Goal: Transaction & Acquisition: Purchase product/service

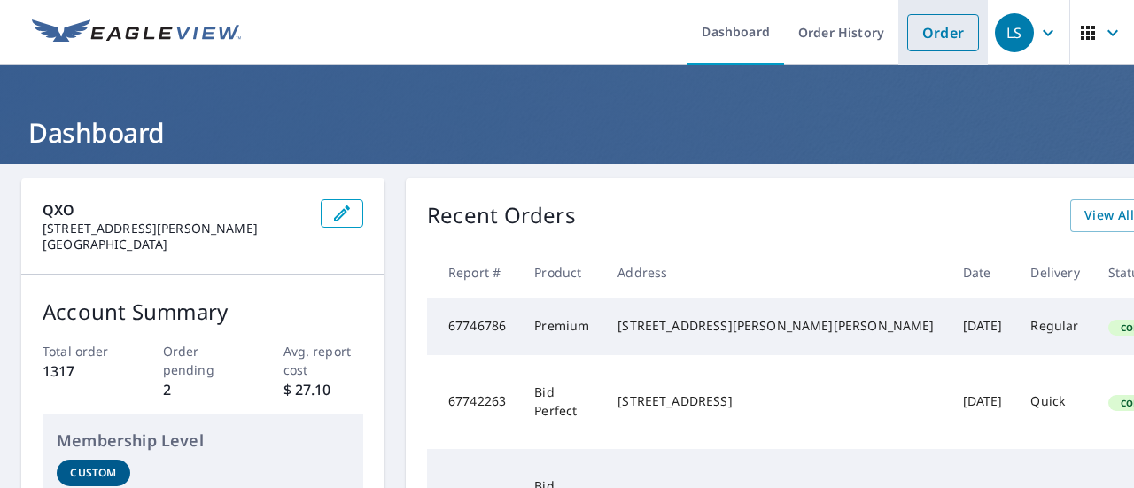
click at [919, 36] on link "Order" at bounding box center [944, 32] width 72 height 37
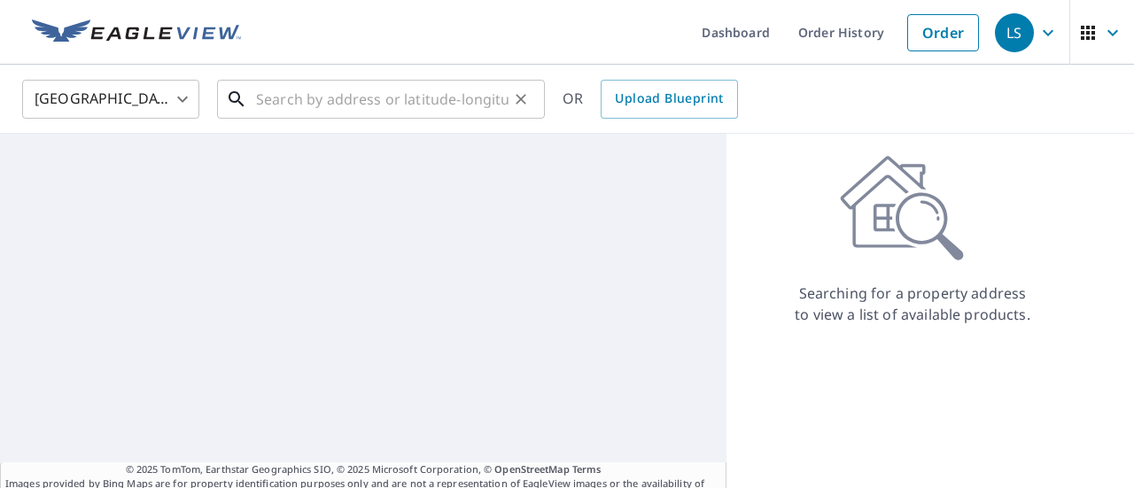
click at [310, 100] on input "text" at bounding box center [382, 99] width 253 height 50
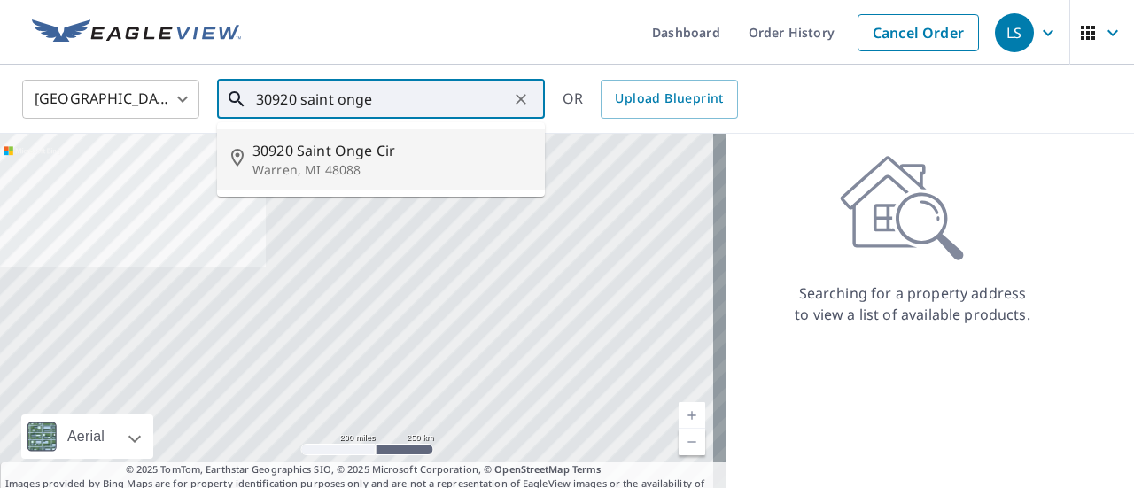
click at [330, 136] on li "30920 [GEOGRAPHIC_DATA], MI 48088" at bounding box center [381, 159] width 328 height 60
type input "30920 [GEOGRAPHIC_DATA], MI 48088"
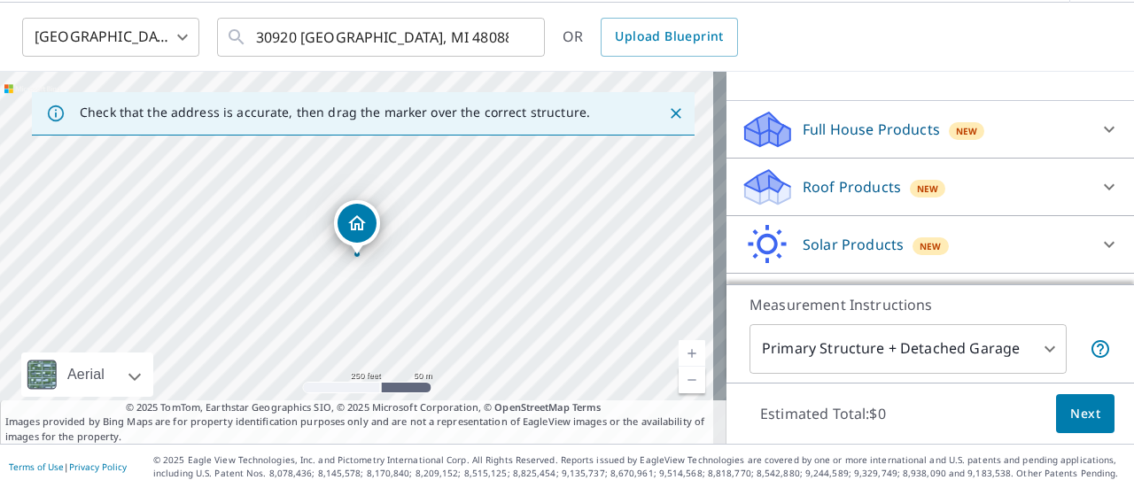
scroll to position [111, 0]
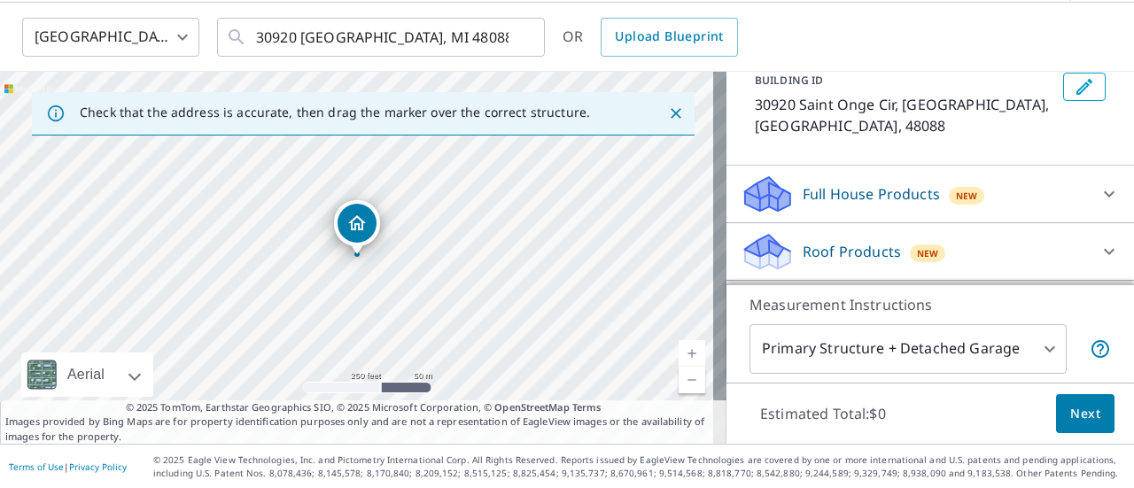
click at [826, 241] on p "Roof Products" at bounding box center [852, 251] width 98 height 21
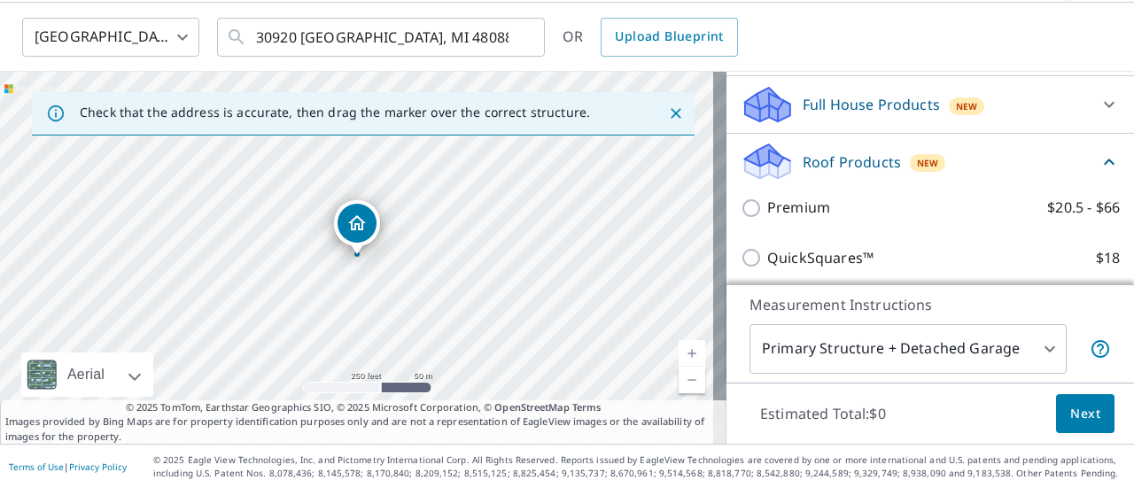
scroll to position [288, 0]
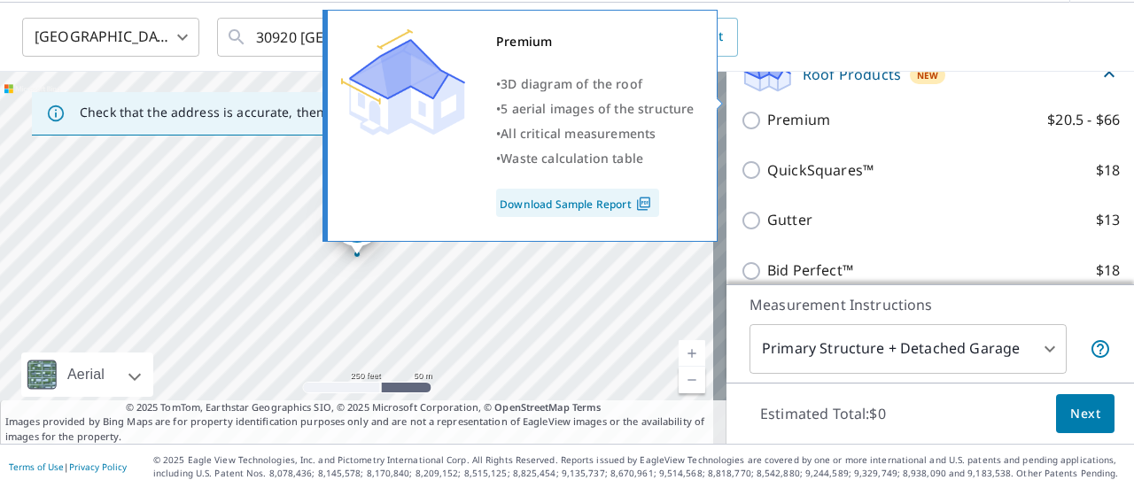
click at [741, 110] on input "Premium $20.5 - $66" at bounding box center [754, 120] width 27 height 21
checkbox input "true"
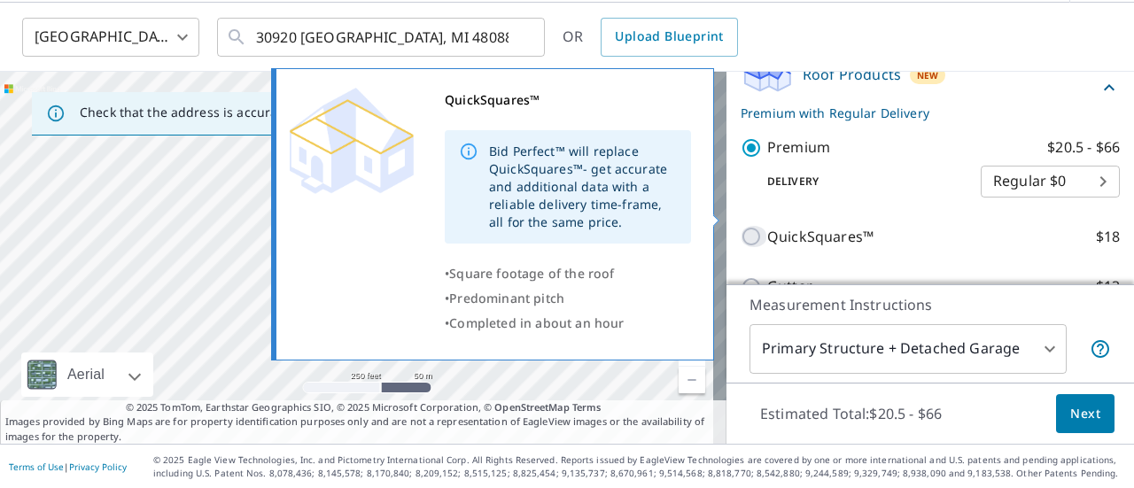
click at [748, 226] on input "QuickSquares™ $18" at bounding box center [754, 236] width 27 height 21
checkbox input "true"
checkbox input "false"
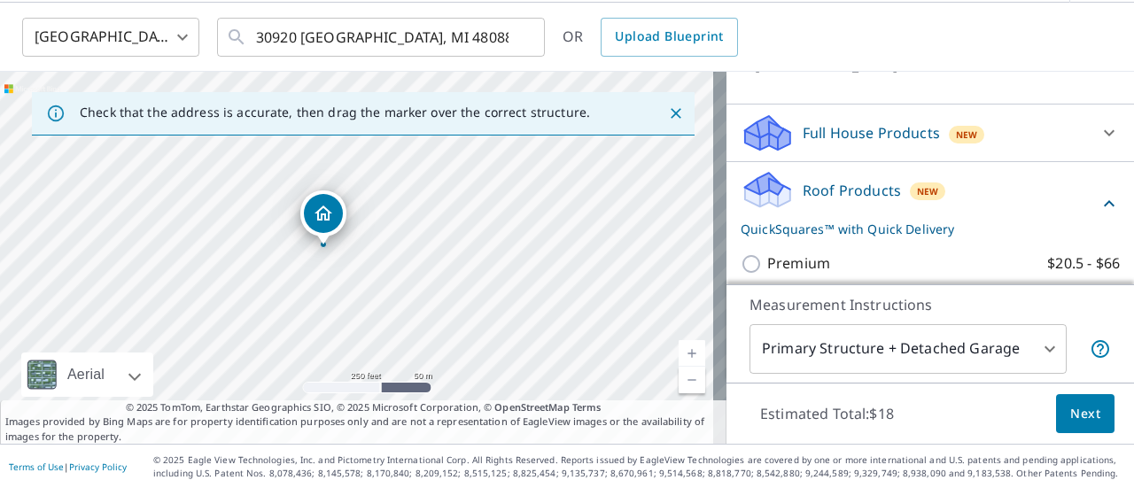
scroll to position [177, 0]
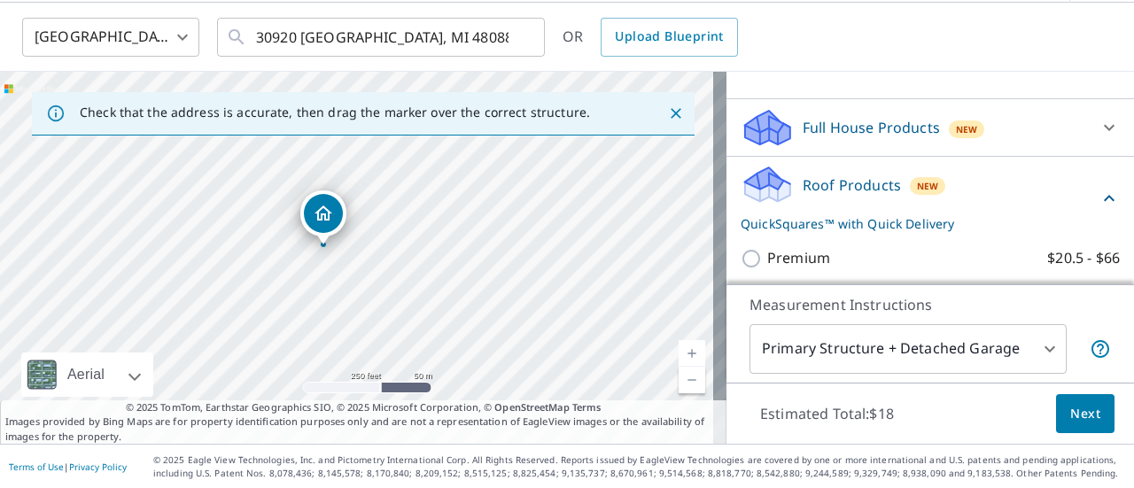
click at [1083, 411] on span "Next" at bounding box center [1086, 414] width 30 height 22
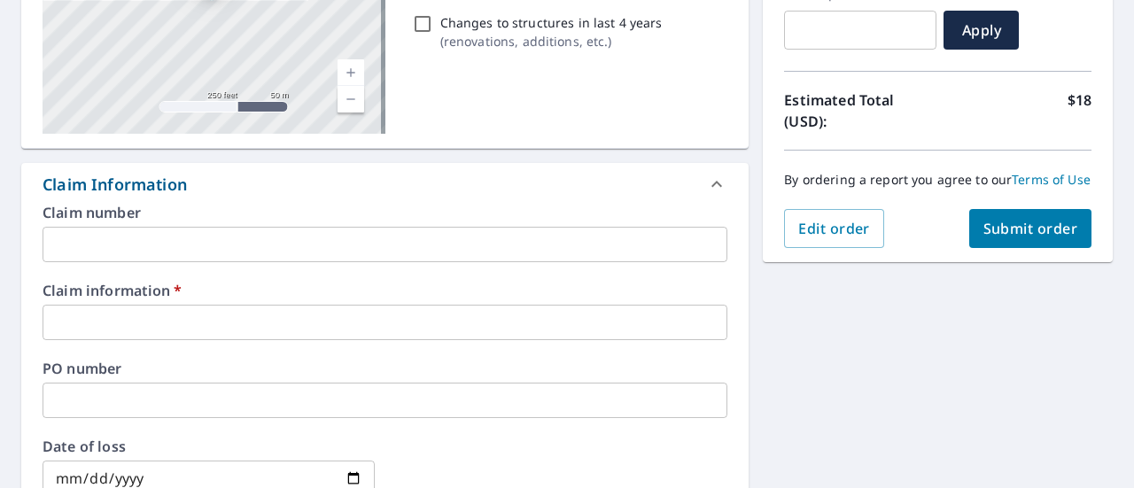
scroll to position [417, 0]
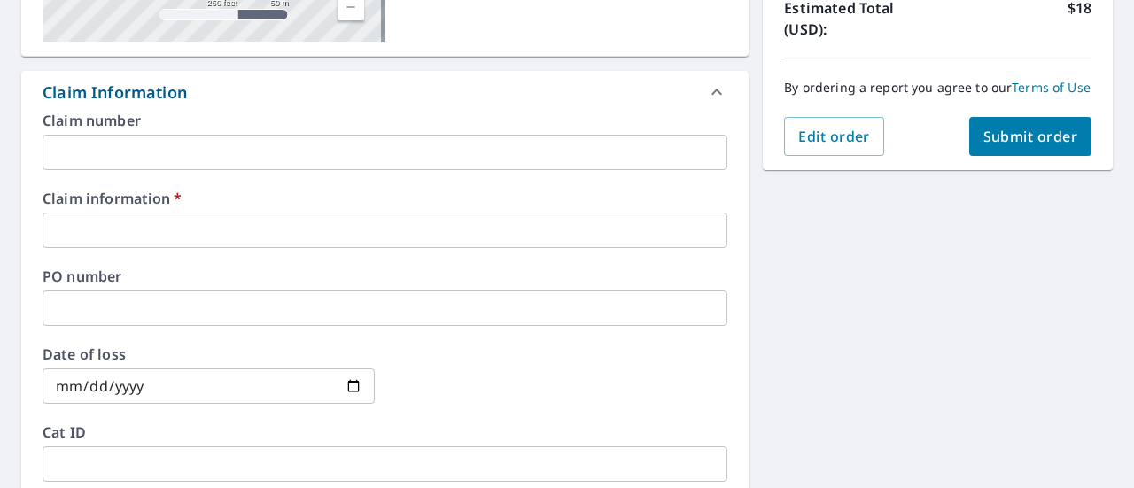
click at [181, 173] on div "Claim number ​ Claim information   * ​ PO number ​ Date of loss ​ Cat ID ​" at bounding box center [385, 305] width 728 height 384
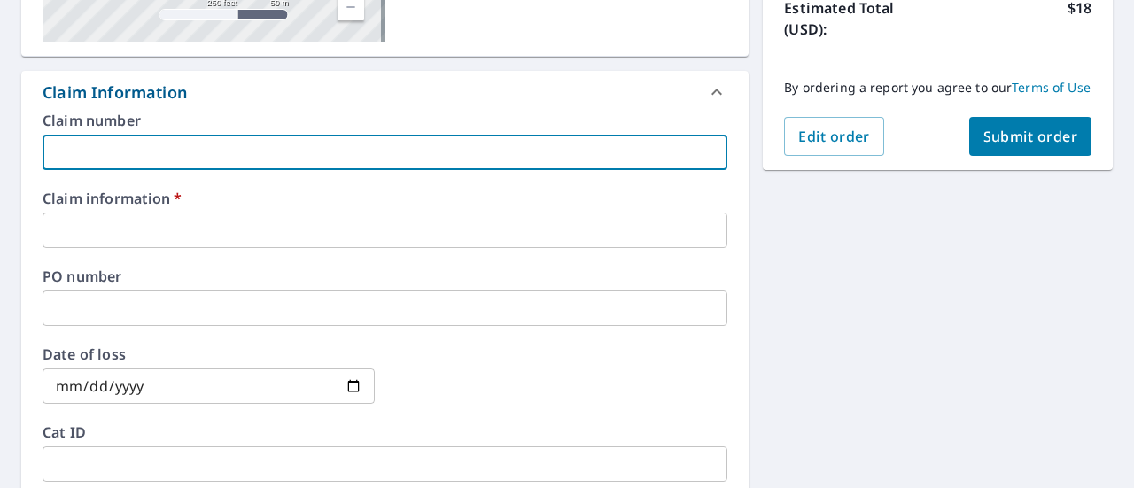
drag, startPoint x: 183, startPoint y: 166, endPoint x: 193, endPoint y: 156, distance: 14.4
click at [188, 162] on input "text" at bounding box center [385, 152] width 685 height 35
type input "straightline"
checkbox input "true"
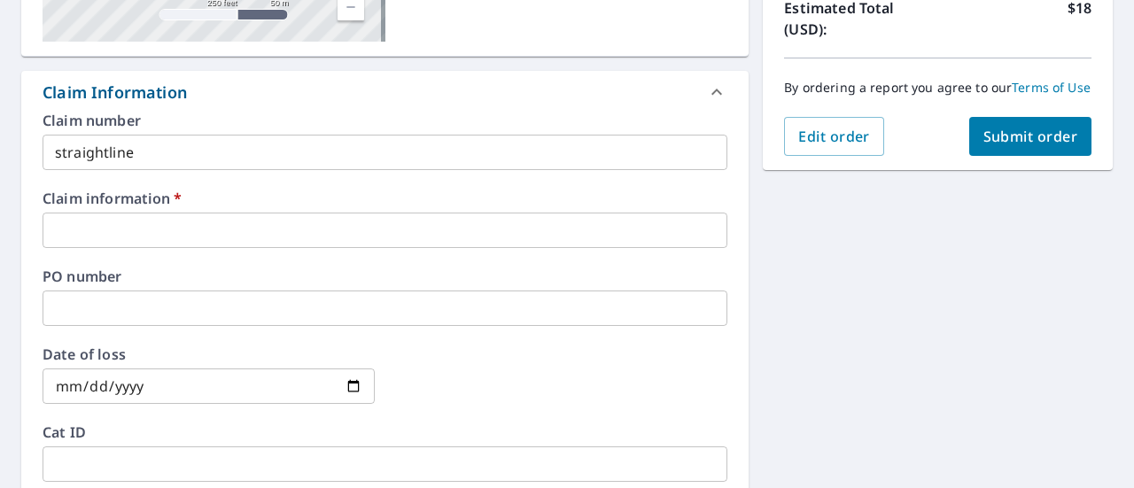
click at [141, 207] on div "Claim information   * ​" at bounding box center [385, 219] width 685 height 57
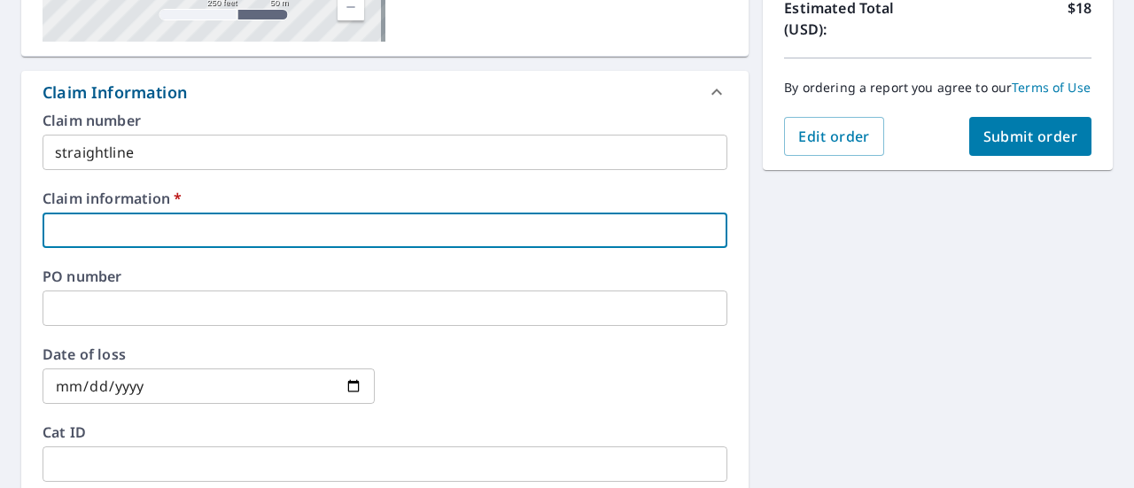
click at [136, 223] on input "text" at bounding box center [385, 230] width 685 height 35
type input "straightline"
click at [150, 317] on input "text" at bounding box center [385, 308] width 685 height 35
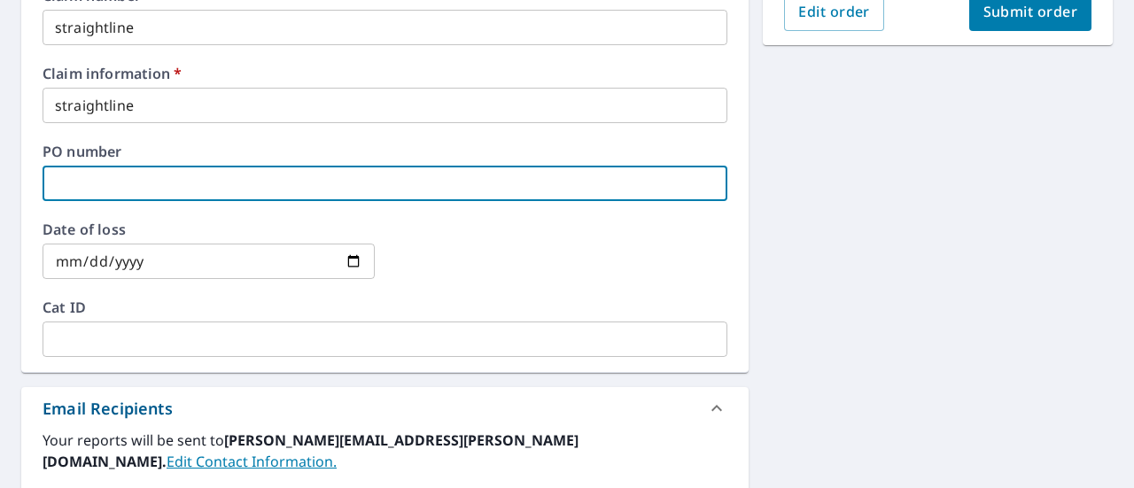
scroll to position [682, 0]
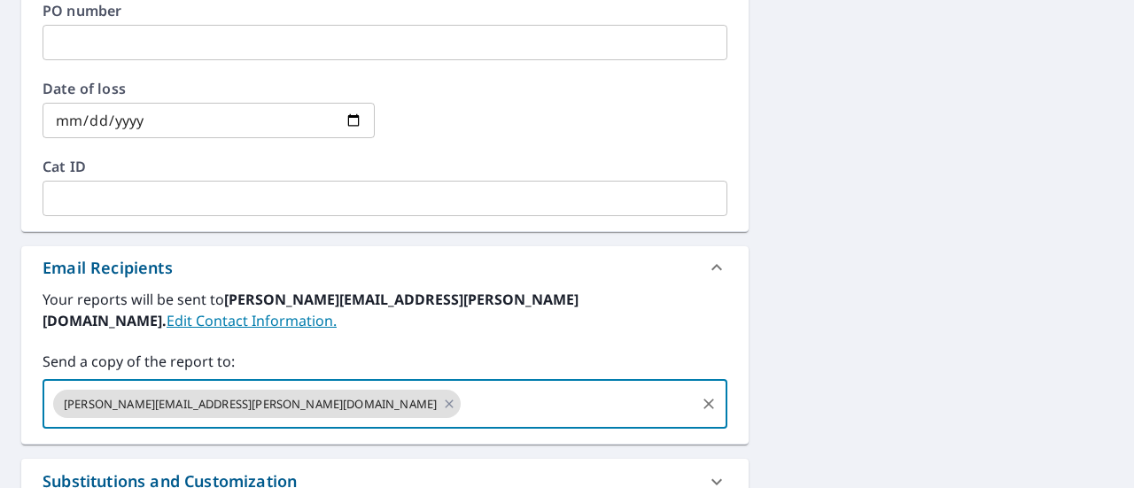
click at [464, 391] on input "text" at bounding box center [579, 404] width 230 height 34
click at [442, 394] on icon at bounding box center [449, 403] width 14 height 19
checkbox input "true"
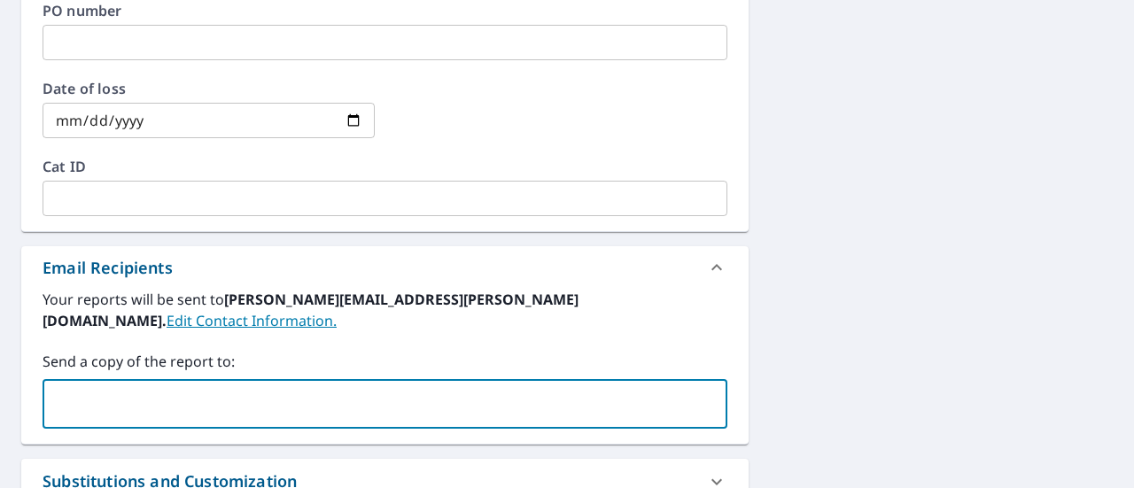
click at [157, 387] on input "text" at bounding box center [372, 404] width 643 height 34
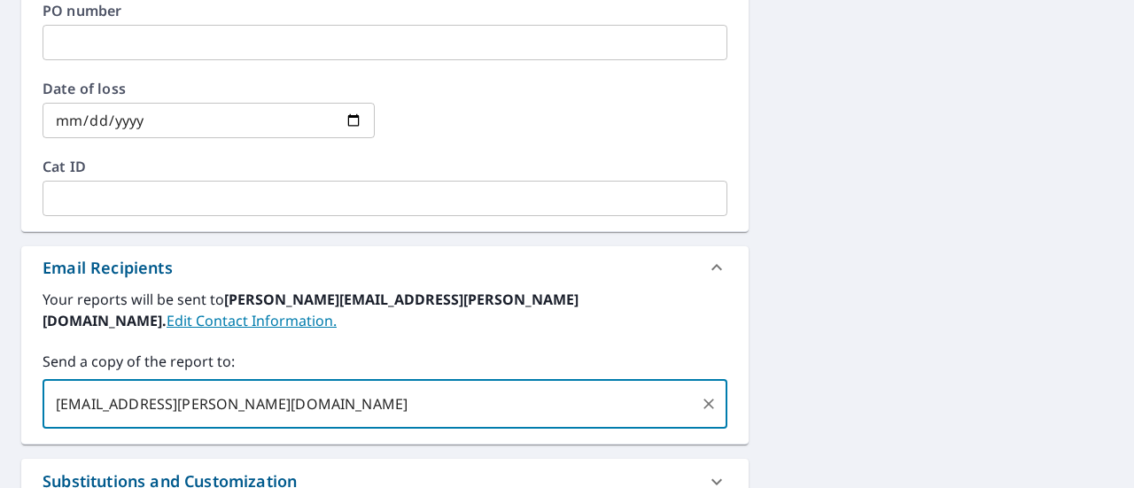
type input "[PERSON_NAME][EMAIL_ADDRESS][DOMAIN_NAME]"
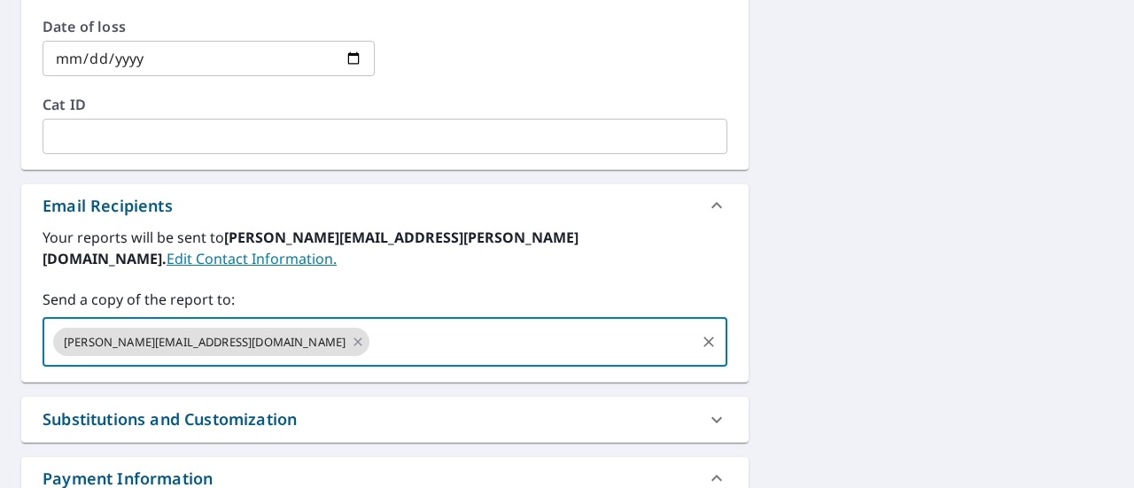
scroll to position [771, 0]
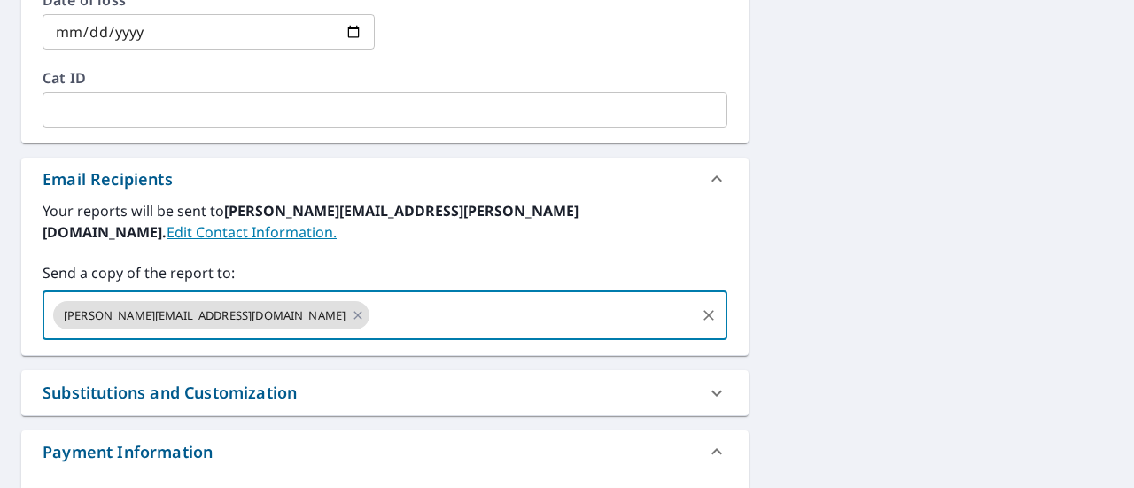
click at [296, 381] on div "Substitutions and Customization" at bounding box center [170, 393] width 254 height 24
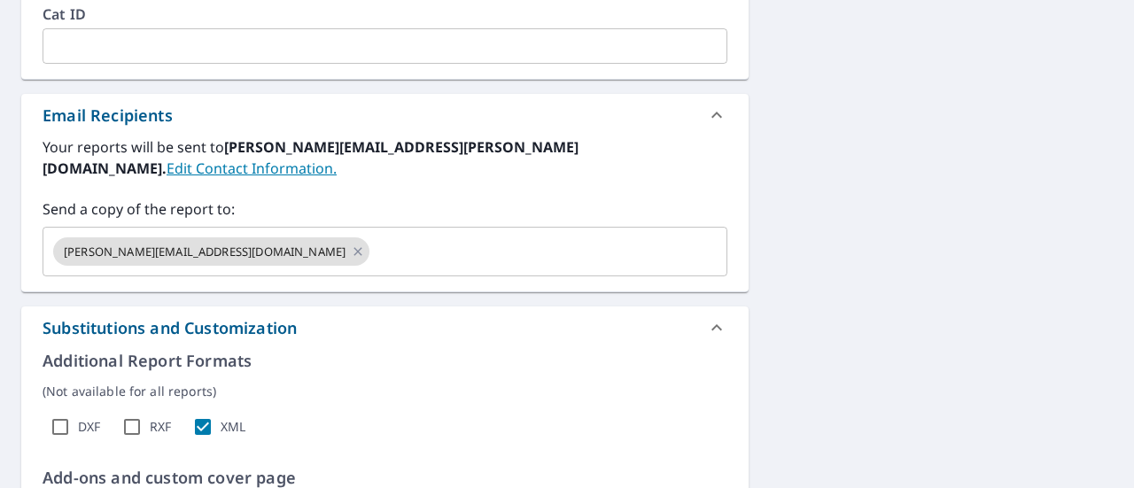
scroll to position [860, 0]
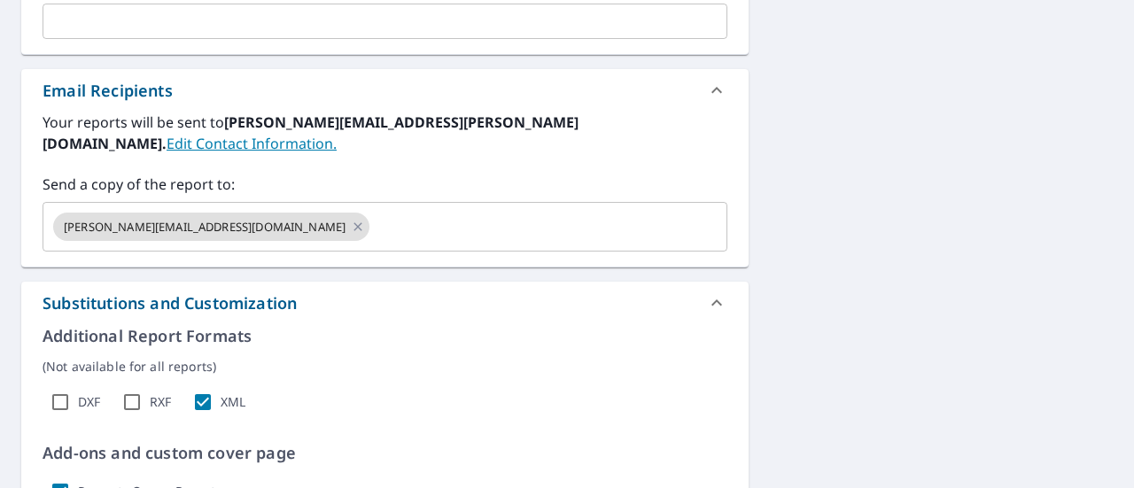
click at [725, 284] on div at bounding box center [717, 303] width 43 height 43
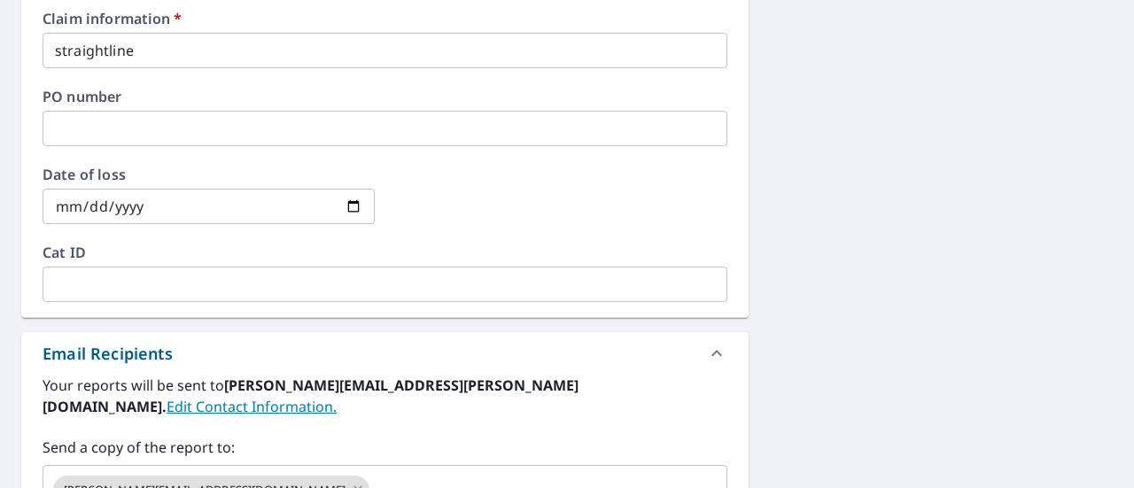
scroll to position [242, 0]
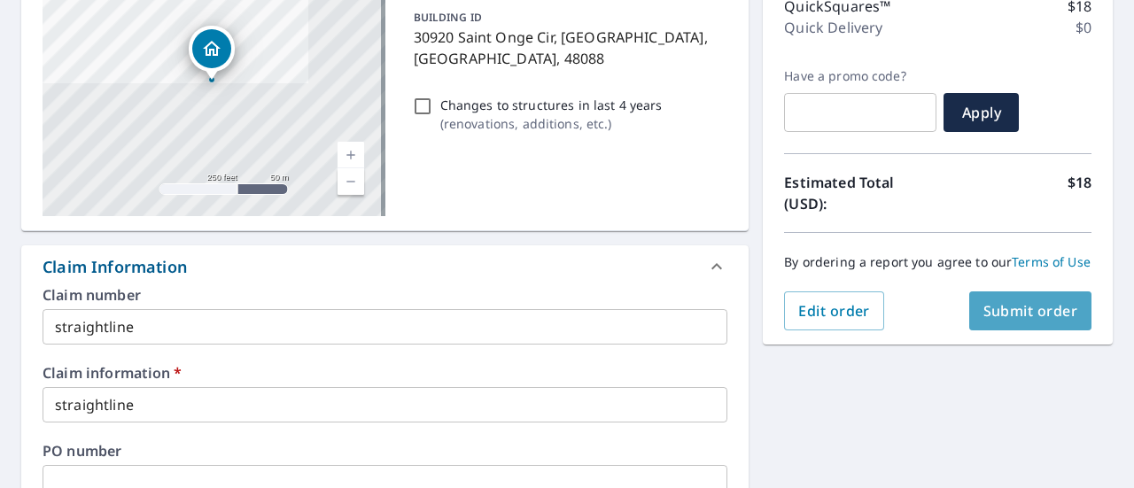
click at [986, 321] on span "Submit order" at bounding box center [1031, 310] width 95 height 19
checkbox input "true"
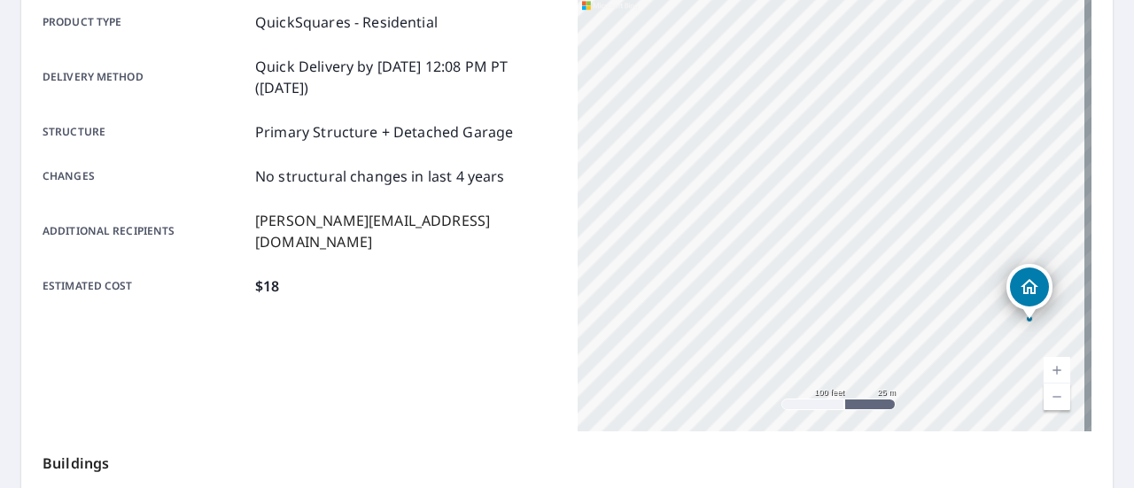
scroll to position [443, 0]
